Goal: Information Seeking & Learning: Understand process/instructions

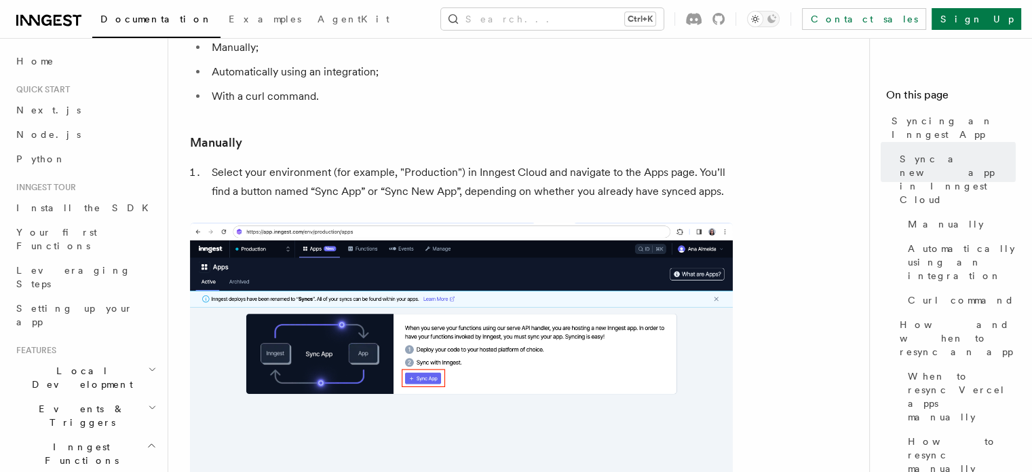
scroll to position [217, 0]
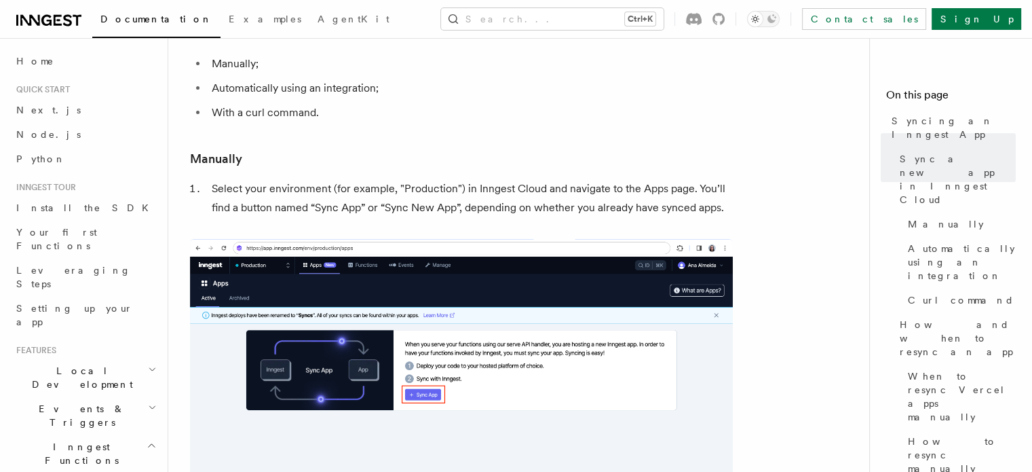
click at [400, 211] on li "Select your environment (for example, "Production") in Inngest Cloud and naviga…" at bounding box center [470, 198] width 525 height 38
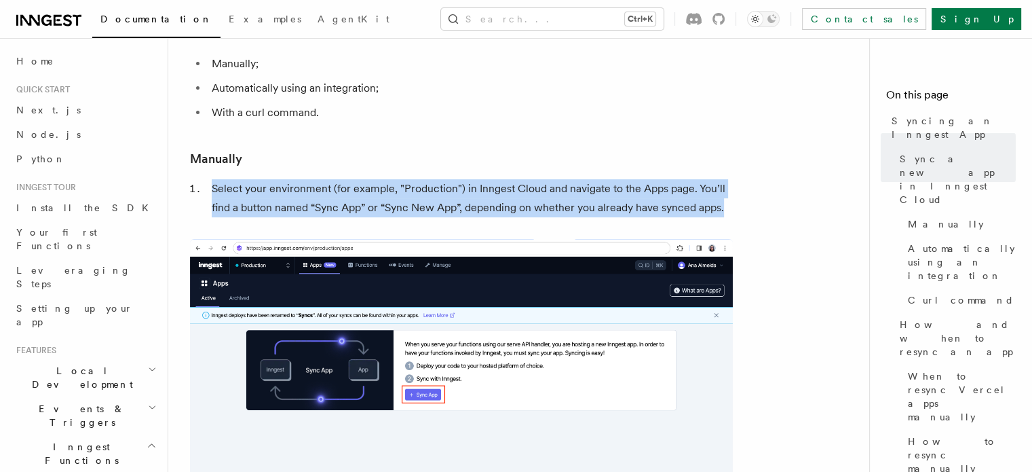
click at [400, 211] on li "Select your environment (for example, "Production") in Inngest Cloud and naviga…" at bounding box center [470, 198] width 525 height 38
click at [482, 216] on li "Select your environment (for example, "Production") in Inngest Cloud and naviga…" at bounding box center [470, 198] width 525 height 38
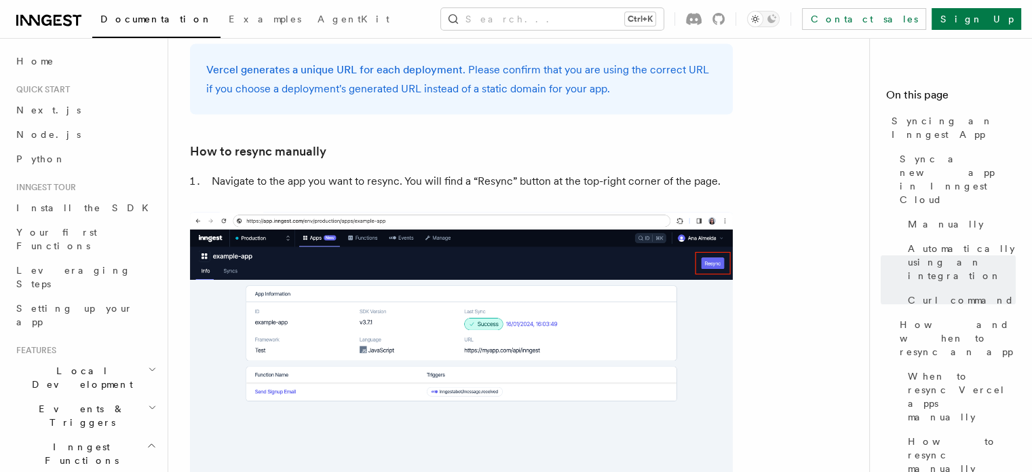
scroll to position [2758, 0]
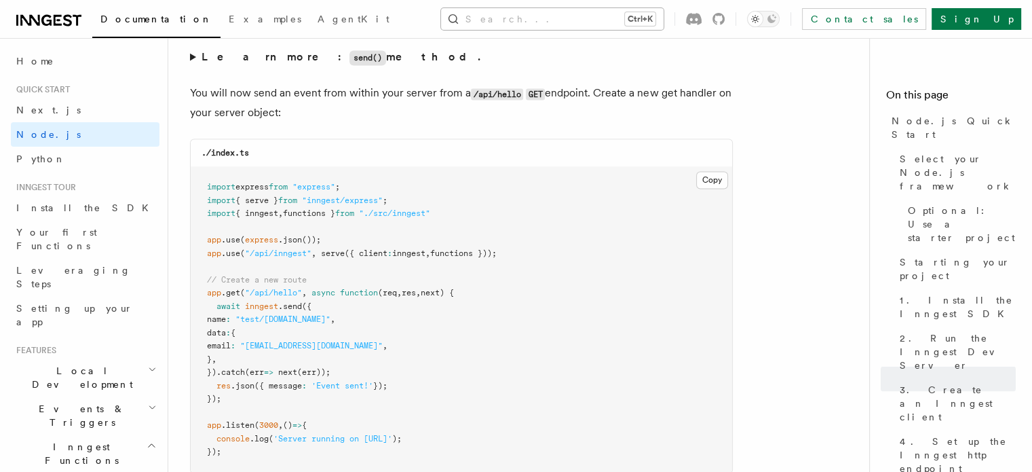
scroll to position [7142, 0]
